Goal: Task Accomplishment & Management: Complete application form

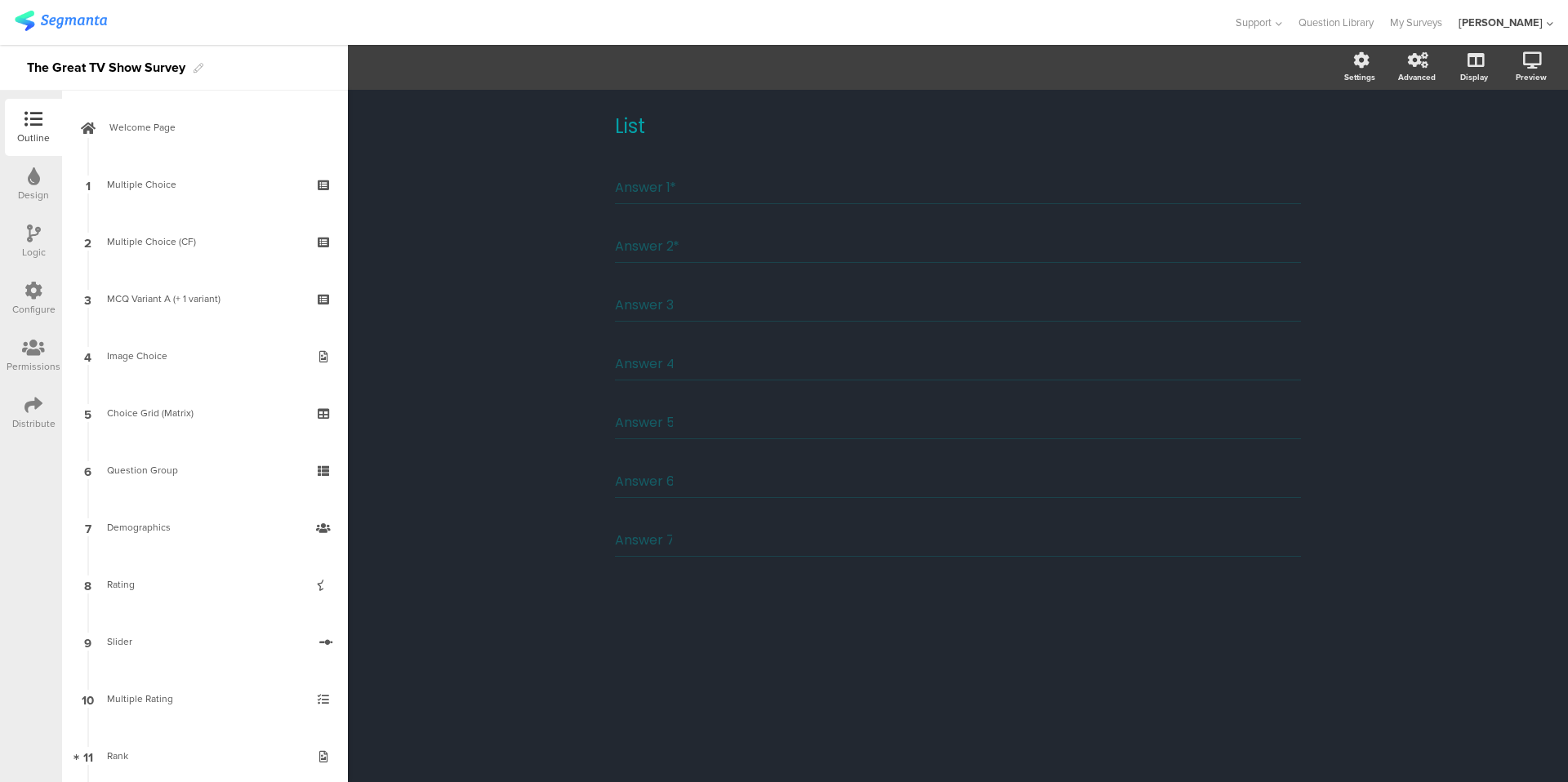
scroll to position [492, 0]
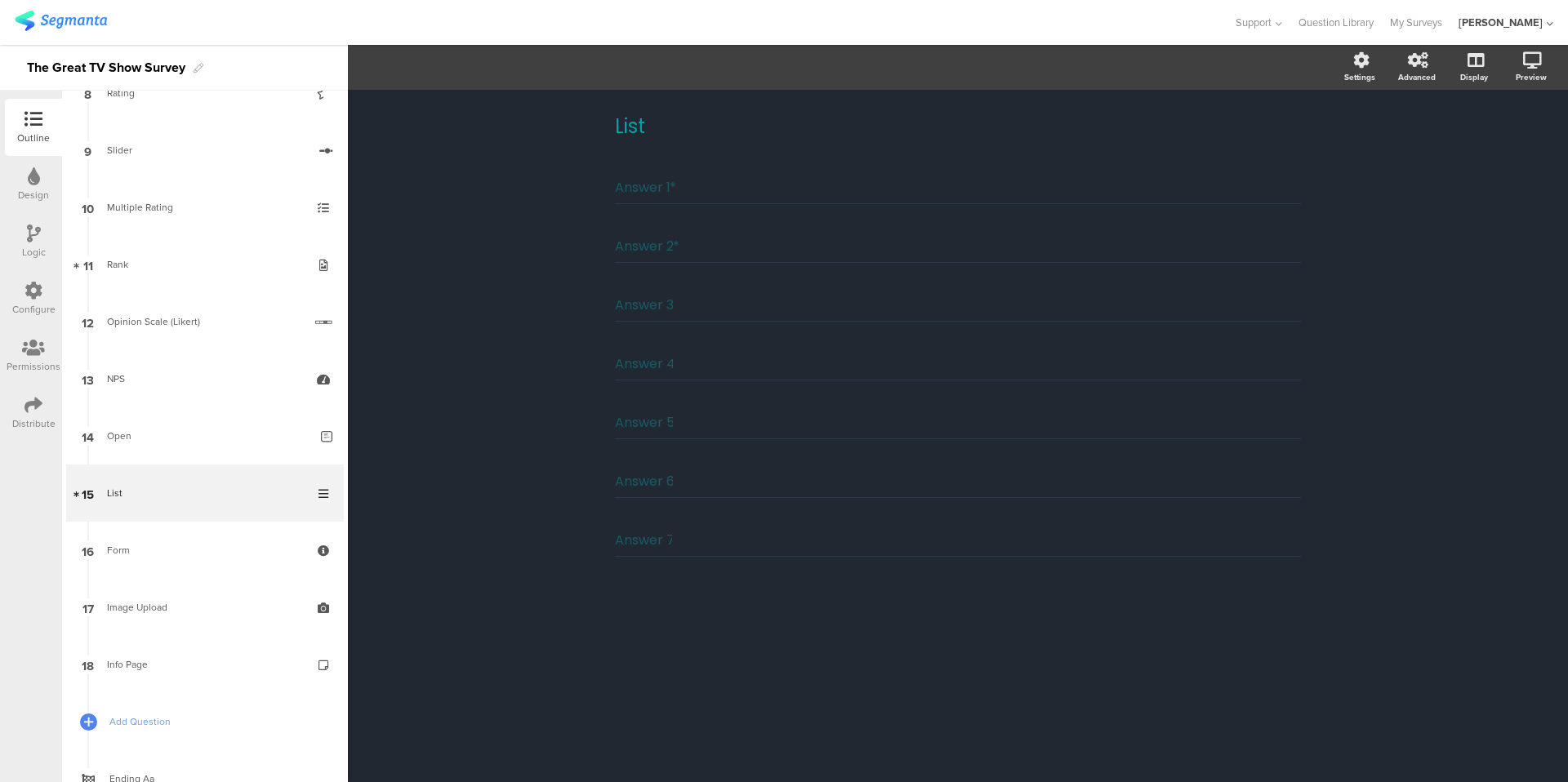
click at [740, 192] on div "Answer 1 *" at bounding box center [958, 188] width 686 height 33
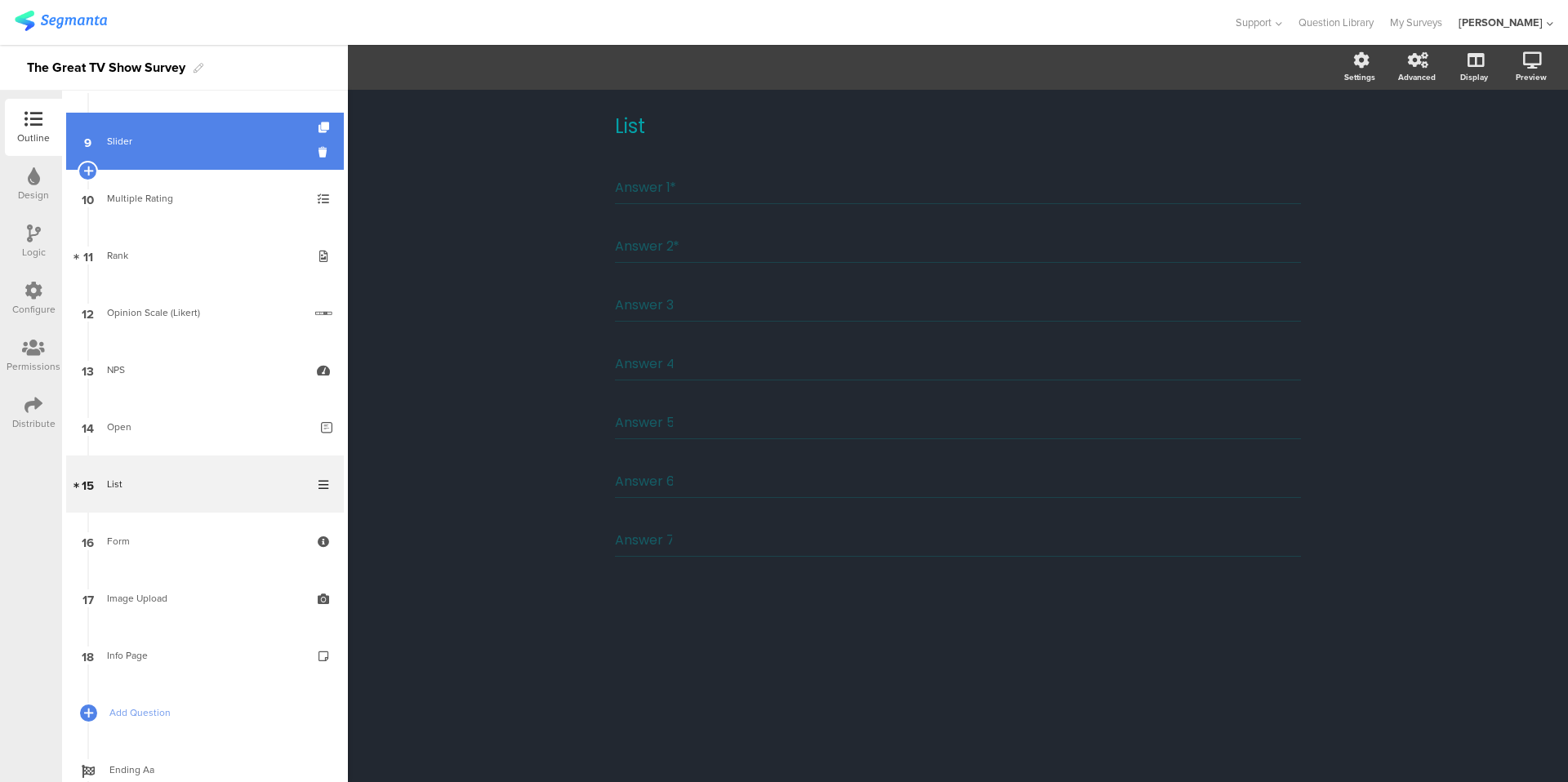
scroll to position [591, 0]
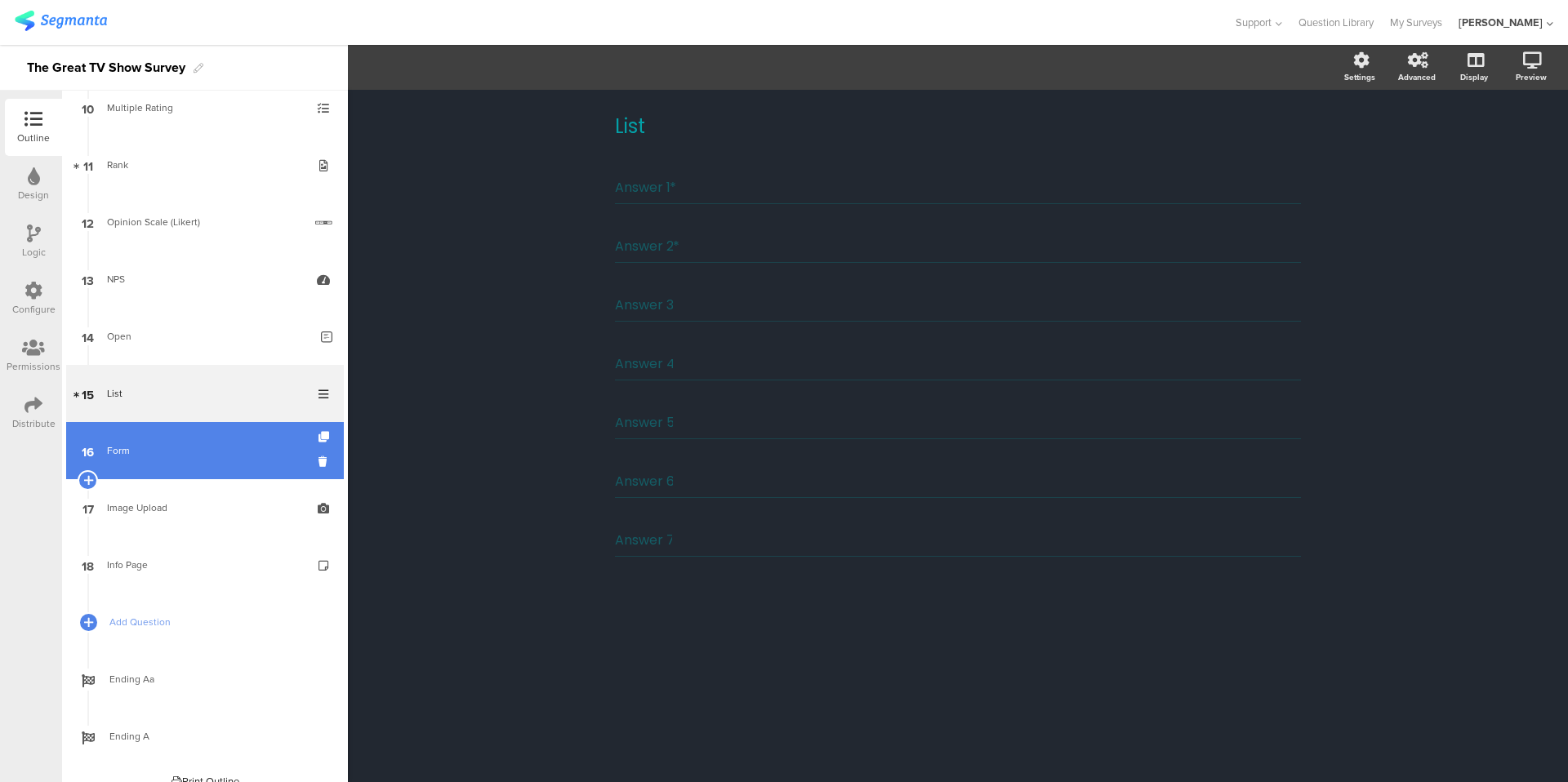
click at [188, 443] on div "Form" at bounding box center [205, 451] width 195 height 16
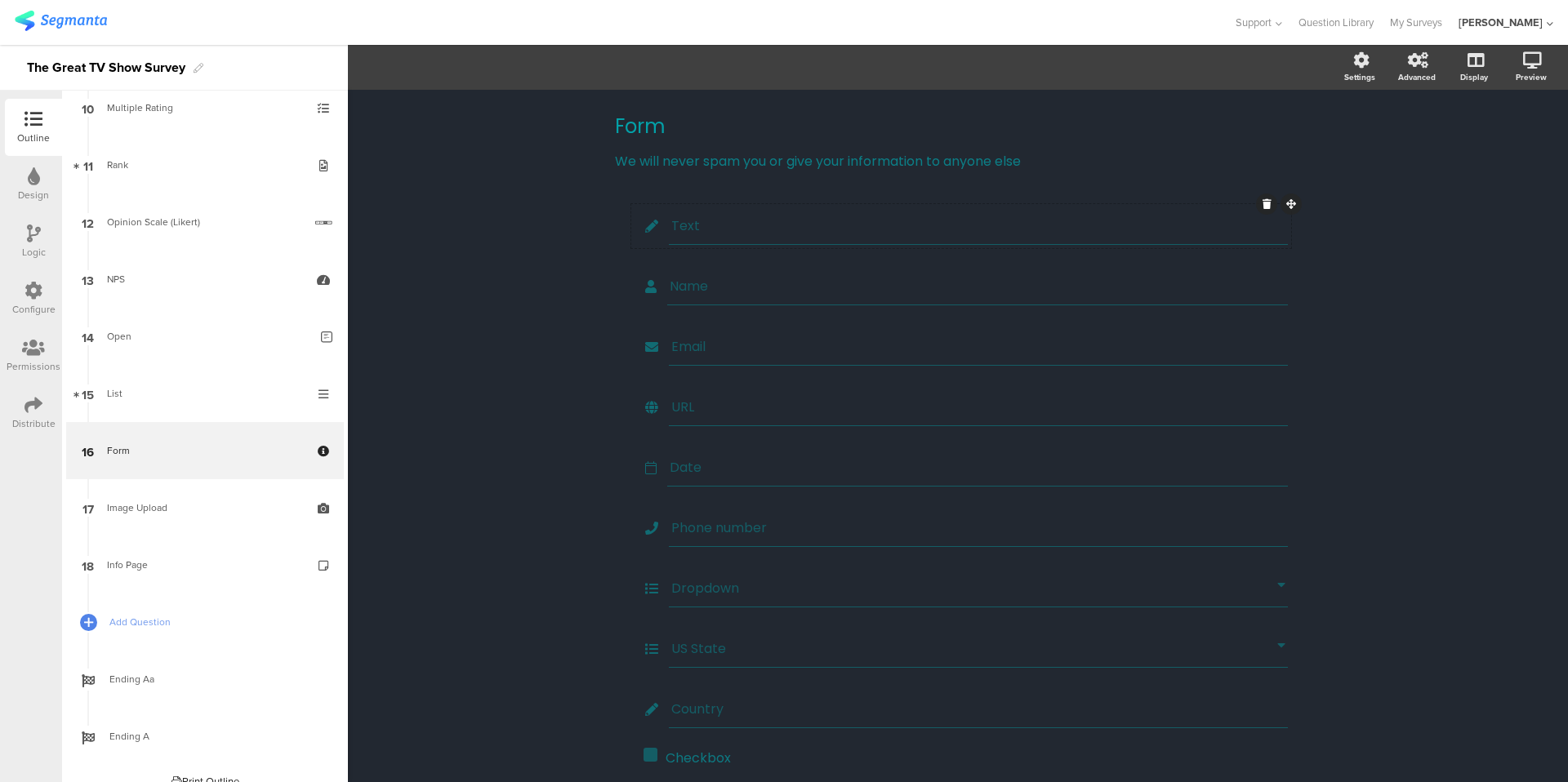
click at [766, 224] on input "Text" at bounding box center [978, 226] width 614 height 21
click at [518, 364] on div "Form Form We will never spam you or give your information to anyone else We wil…" at bounding box center [958, 497] width 1220 height 814
click at [744, 227] on input "Text" at bounding box center [978, 226] width 614 height 21
click at [469, 67] on span "Field options" at bounding box center [432, 68] width 75 height 19
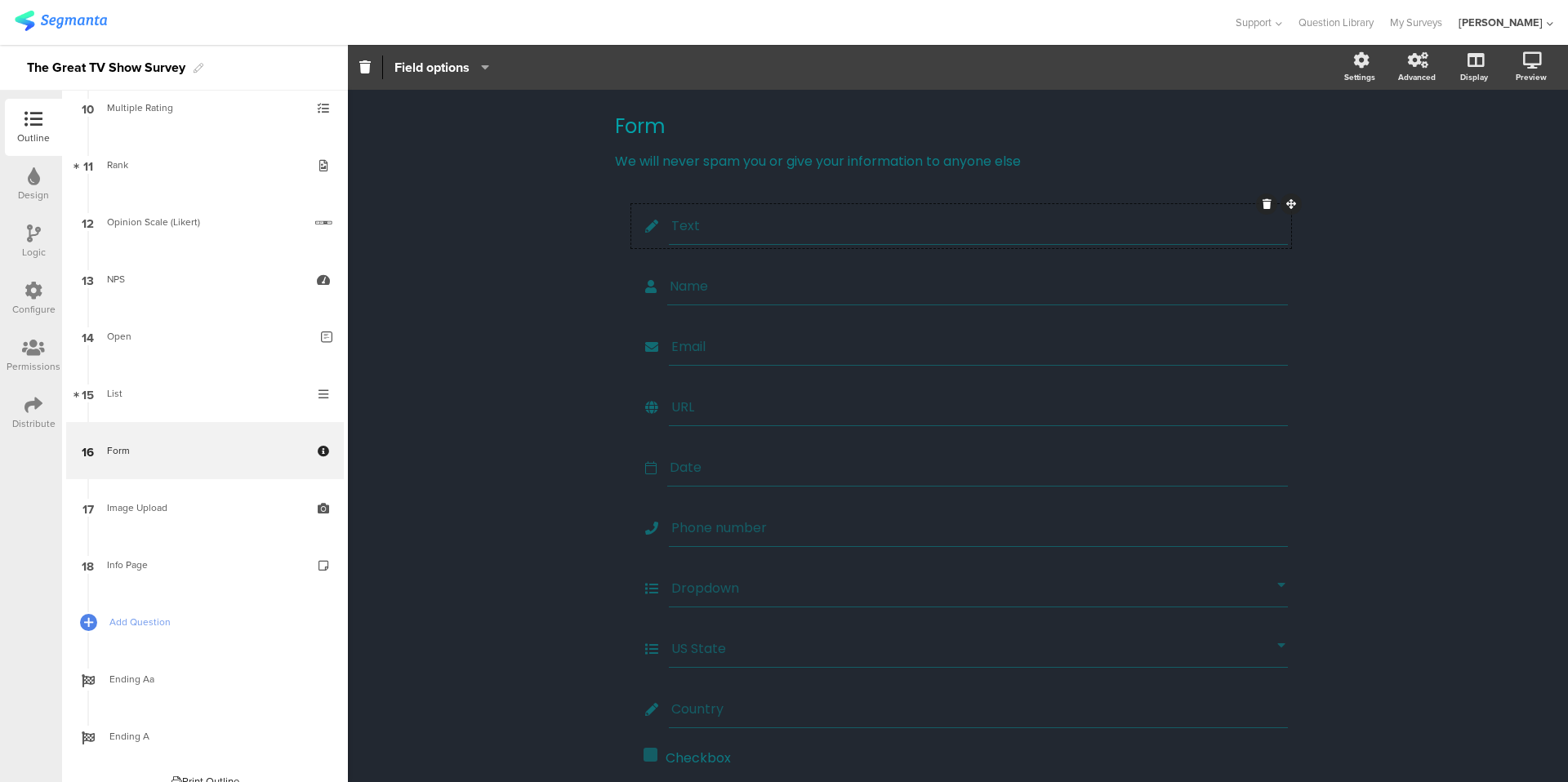
click at [545, 253] on div "Form Form We will never spam you or give your information to anyone else We wil…" at bounding box center [958, 497] width 1220 height 814
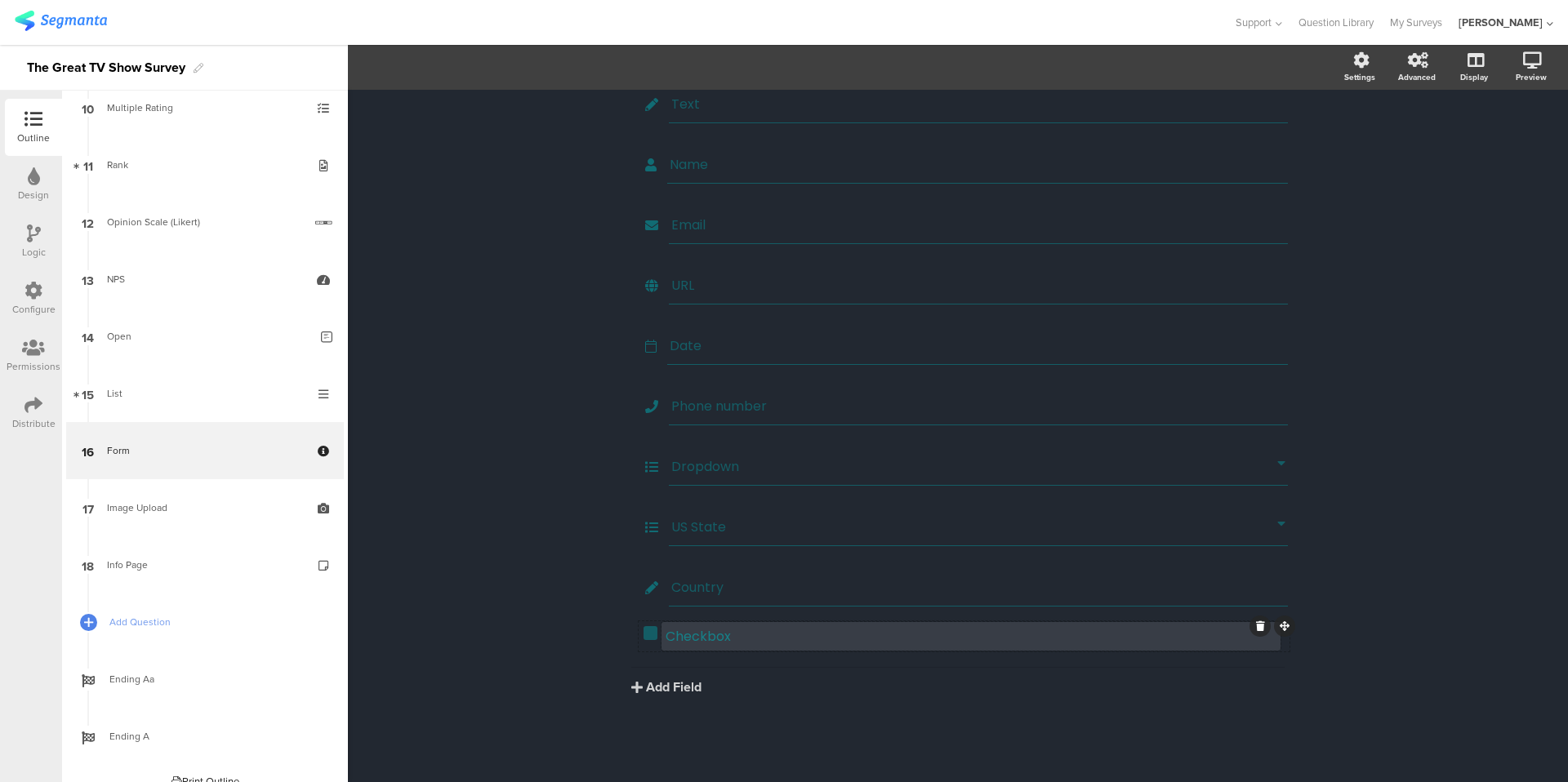
click at [697, 631] on p "Checkbox" at bounding box center [971, 636] width 611 height 21
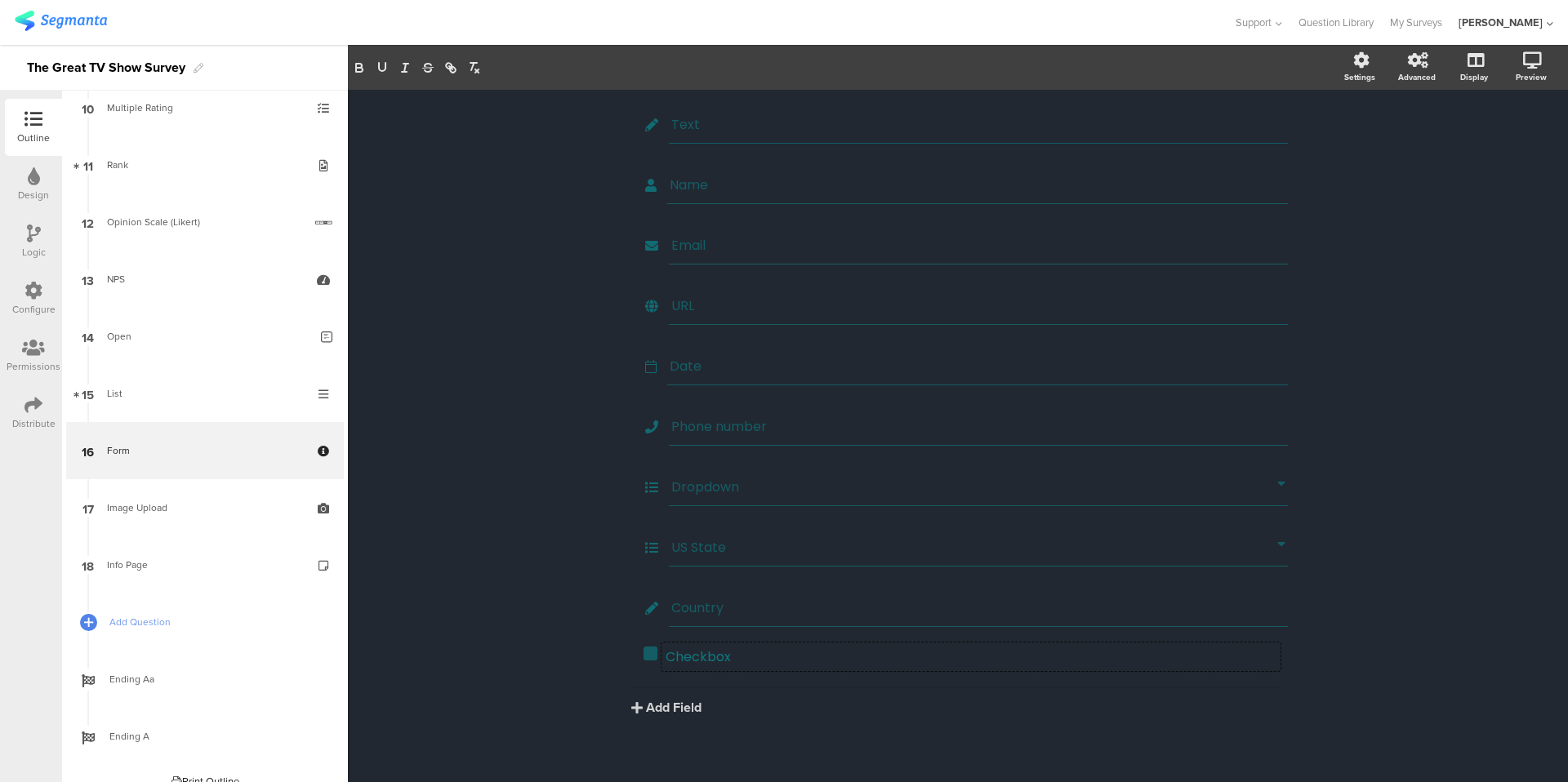
click at [687, 640] on div "Text Name Email URL Date Phone number Dropdown US State Country Checkbox" at bounding box center [958, 409] width 686 height 614
click at [655, 666] on div "Checkbox Checkbox" at bounding box center [964, 657] width 641 height 21
click at [462, 60] on span "Field options" at bounding box center [432, 68] width 75 height 19
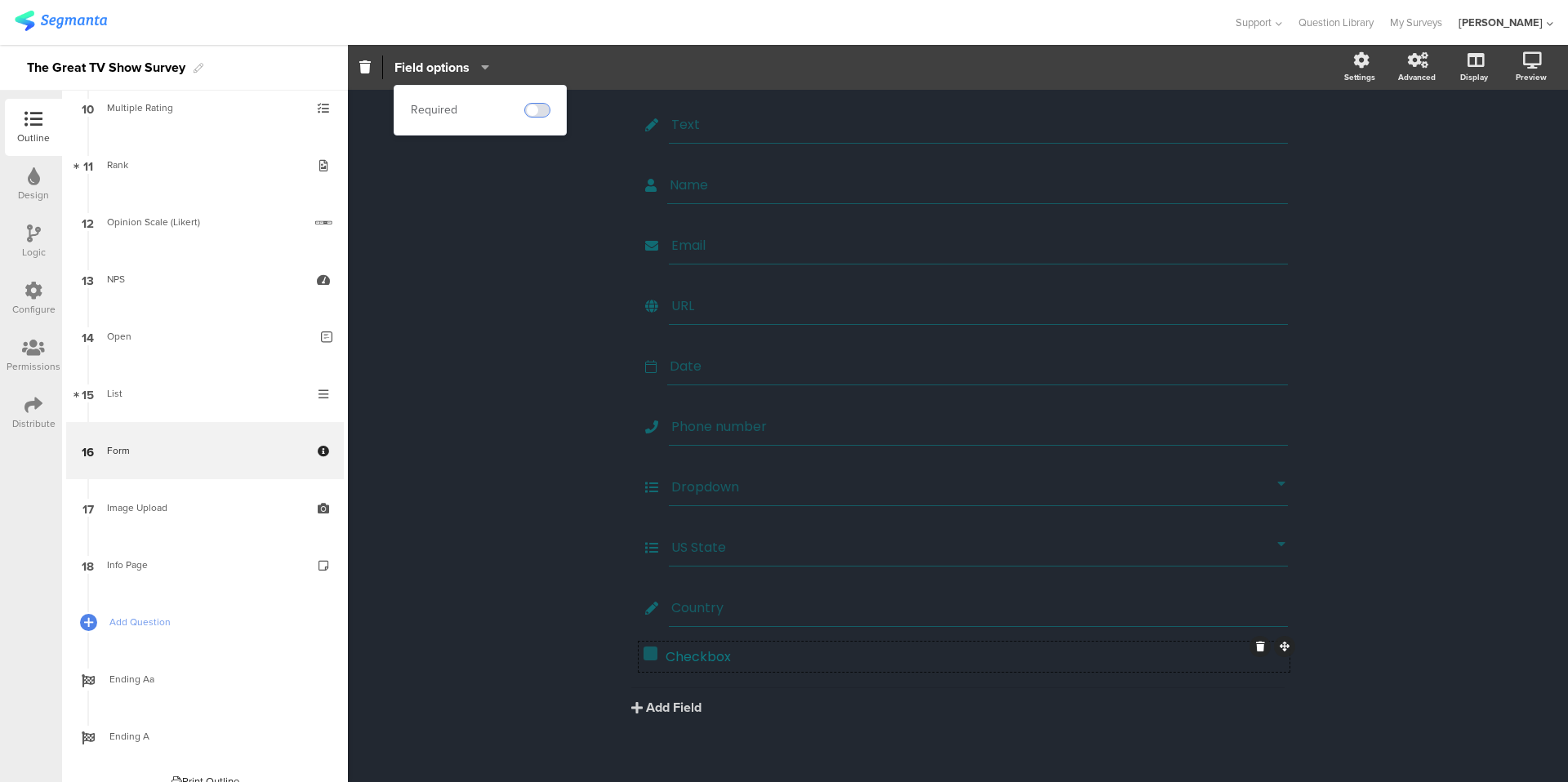
click at [544, 111] on span at bounding box center [537, 110] width 25 height 13
click at [533, 289] on div "Form Form We will never spam you or give your information to anyone else We wil…" at bounding box center [958, 396] width 1220 height 814
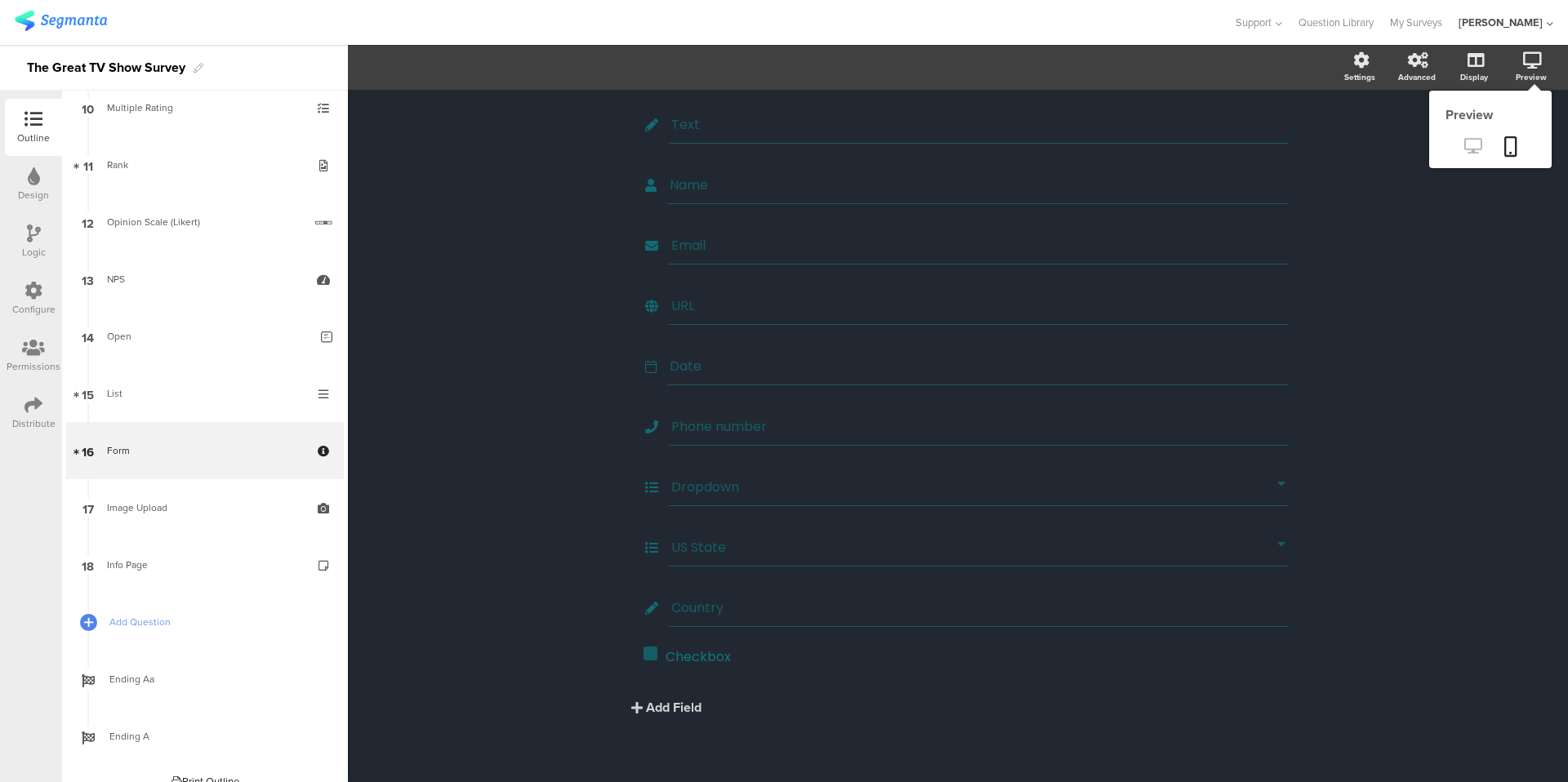
click at [1470, 140] on icon at bounding box center [1473, 146] width 17 height 15
